Goal: Task Accomplishment & Management: Manage account settings

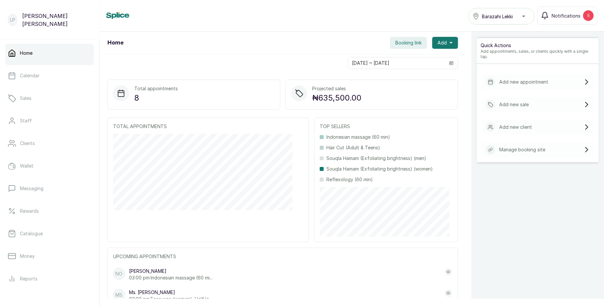
scroll to position [74, 0]
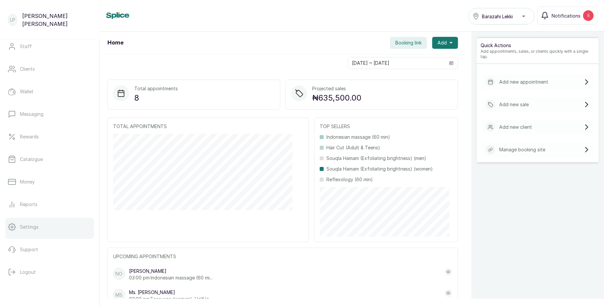
click at [32, 223] on p "Settings" at bounding box center [29, 226] width 19 height 7
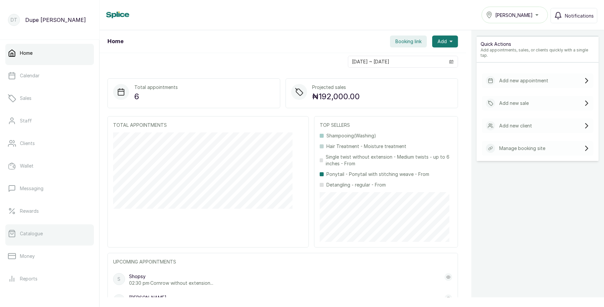
scroll to position [74, 0]
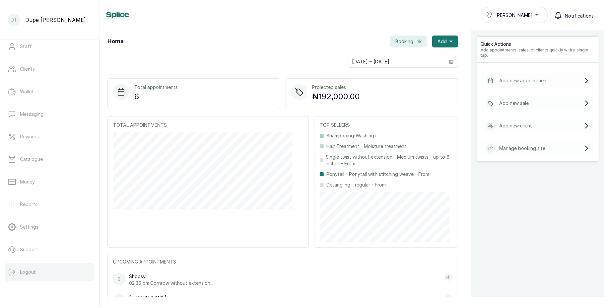
click at [23, 273] on p "Logout" at bounding box center [28, 272] width 16 height 7
